Goal: Information Seeking & Learning: Learn about a topic

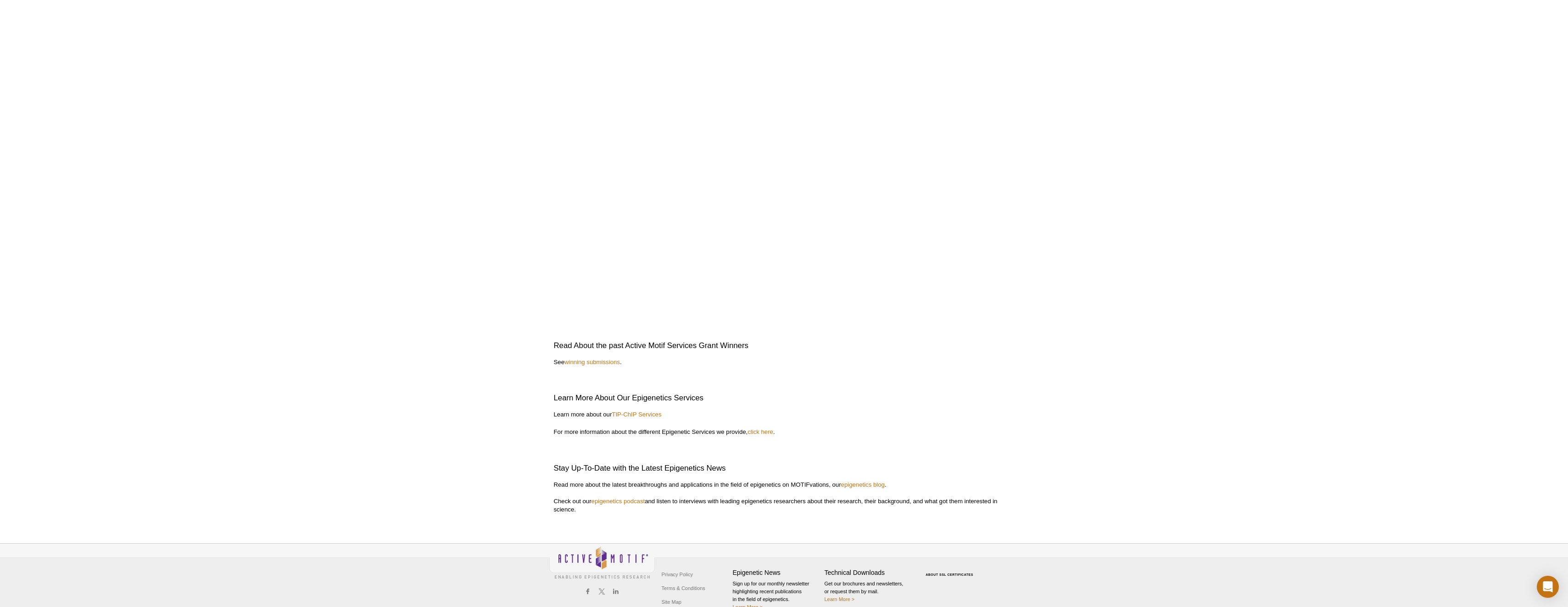
scroll to position [1856, 0]
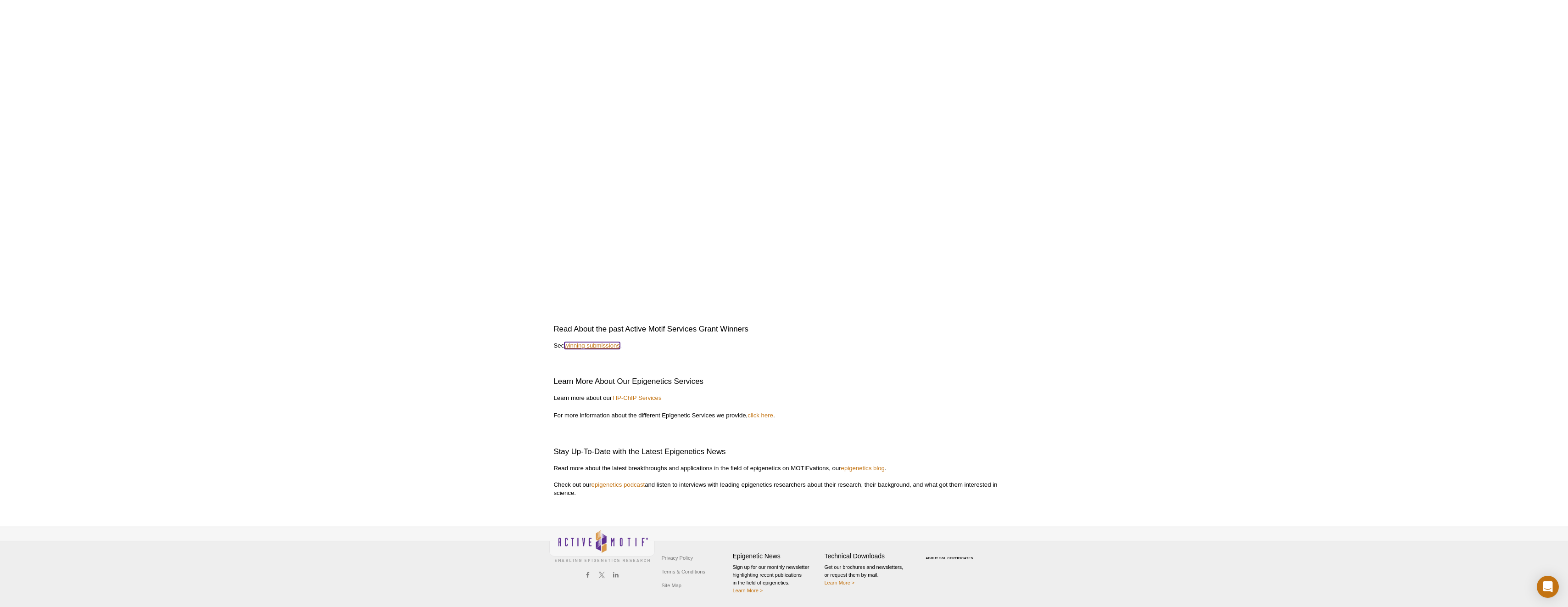
click at [592, 344] on link "winning submissions" at bounding box center [592, 346] width 56 height 7
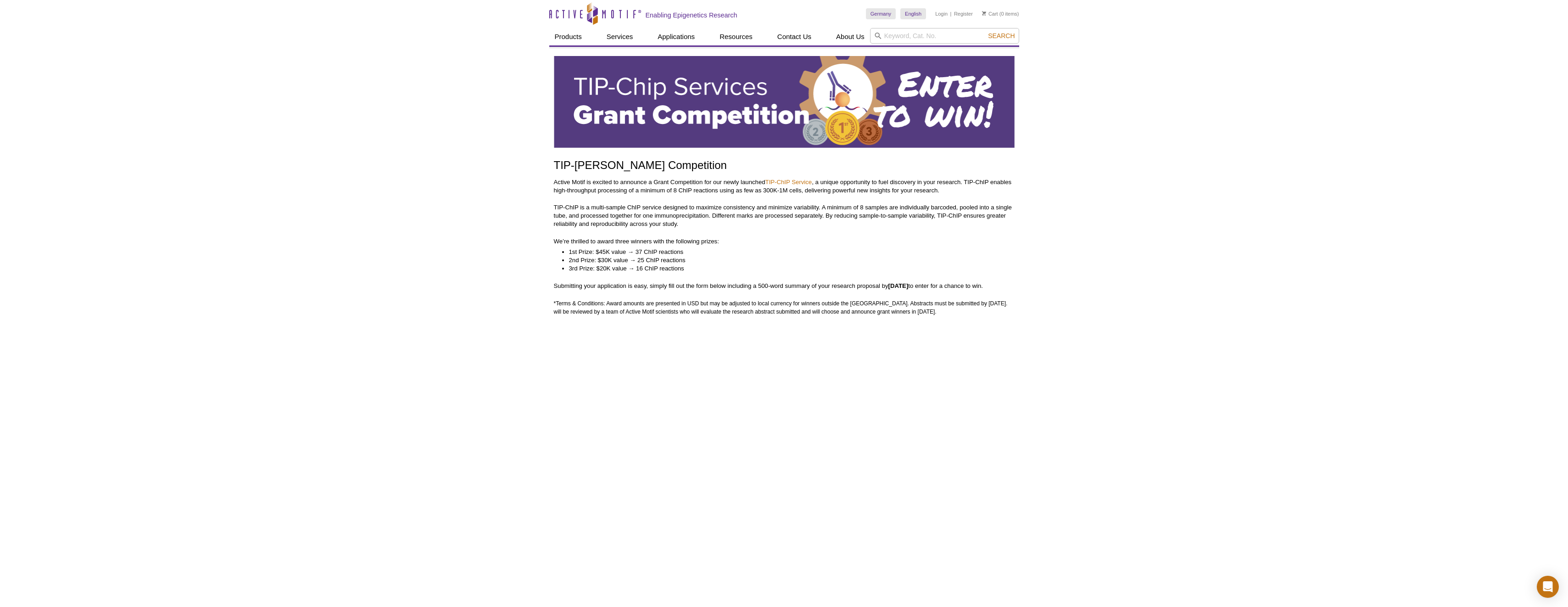
click at [707, 98] on img at bounding box center [784, 102] width 460 height 92
click at [798, 182] on link "TIP-ChIP Service" at bounding box center [788, 182] width 47 height 7
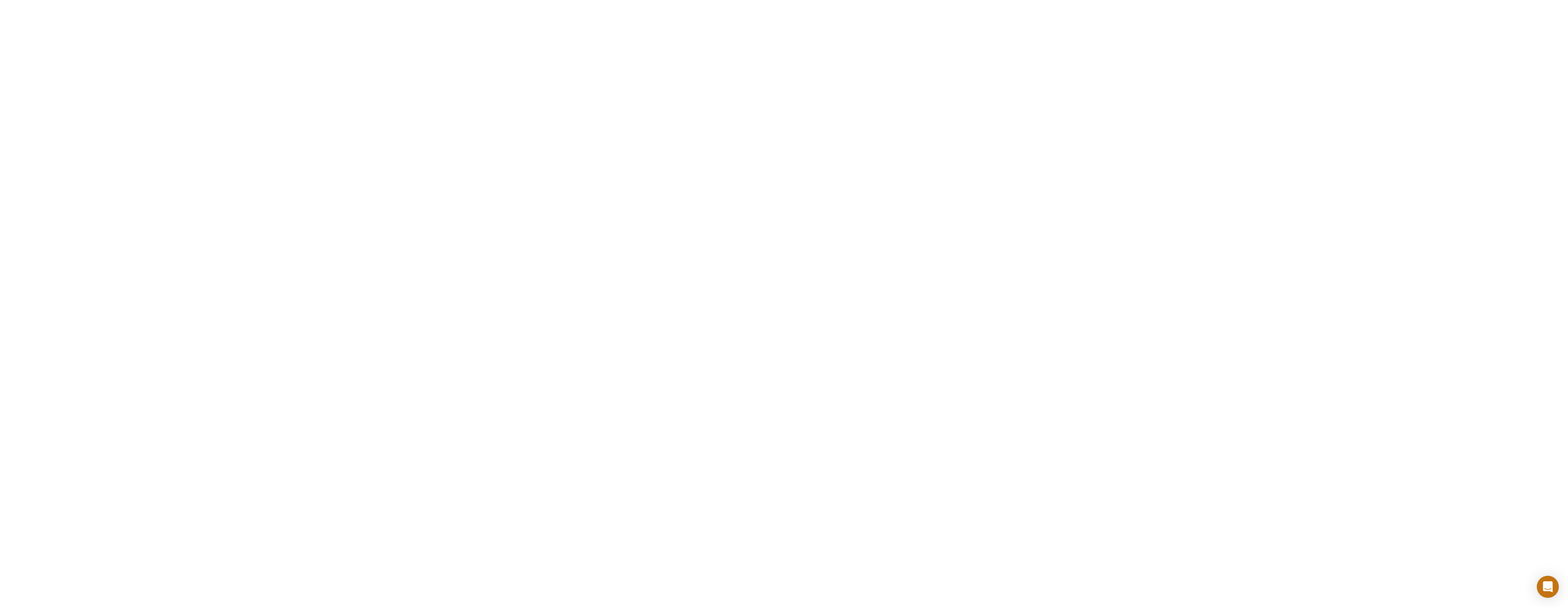
scroll to position [1240, 0]
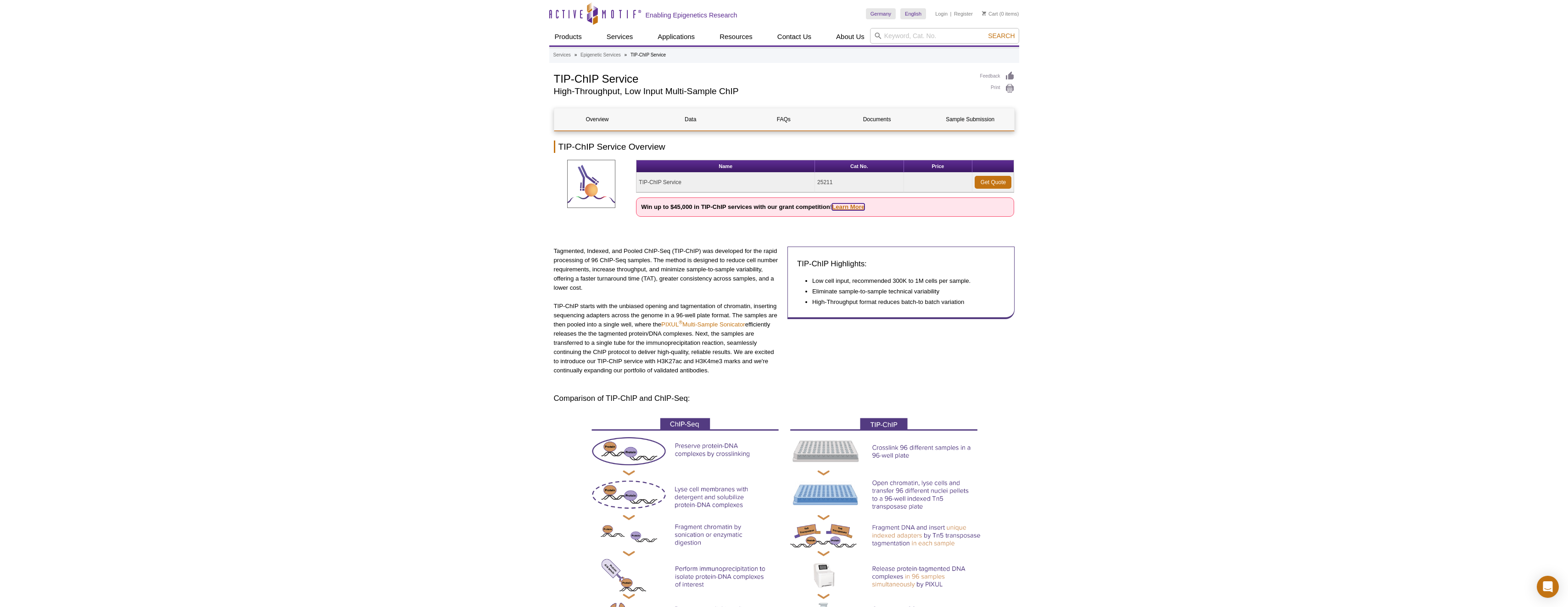
click at [853, 204] on link "Learn More" at bounding box center [849, 207] width 33 height 7
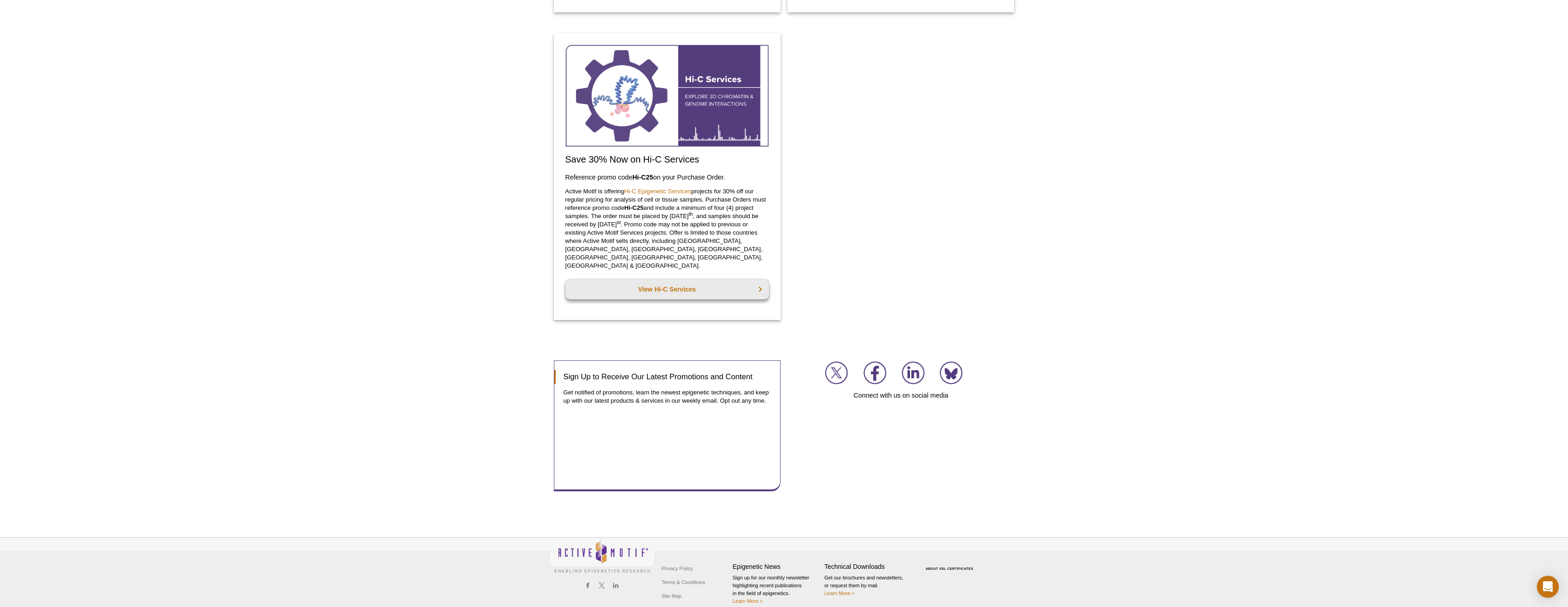
scroll to position [1051, 0]
click at [676, 573] on link "Terms & Conditions" at bounding box center [683, 580] width 49 height 14
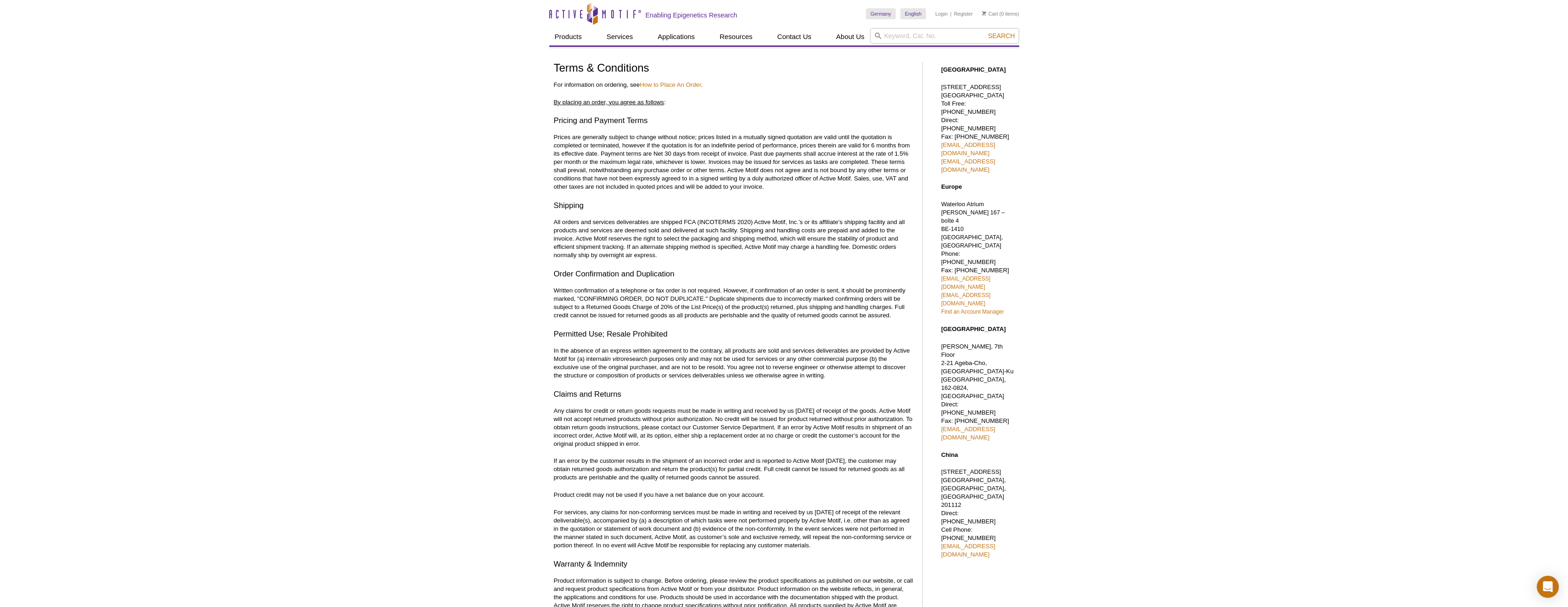
click at [579, 303] on p "Written confirmation of a telephone or fax order is not required. However, if c…" at bounding box center [733, 303] width 360 height 33
